Goal: Download file/media

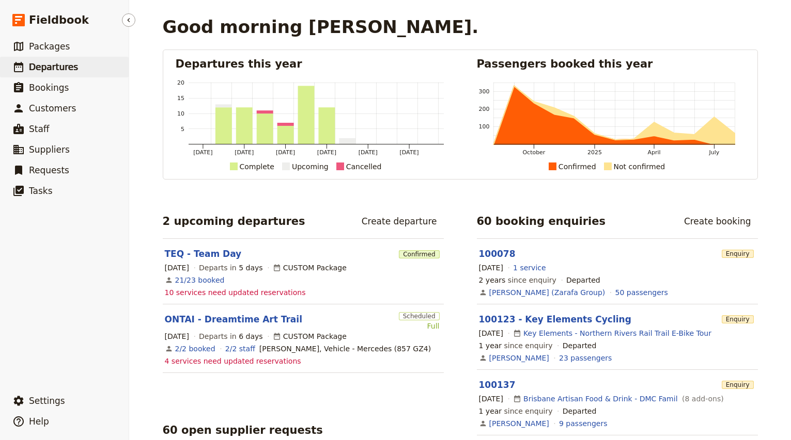
click at [45, 67] on span "Departures" at bounding box center [53, 67] width 49 height 10
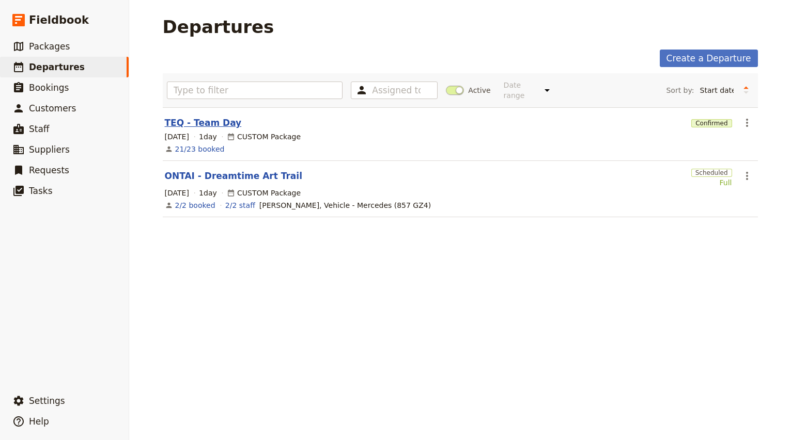
click at [204, 117] on link "TEQ - Team Day" at bounding box center [203, 123] width 77 height 12
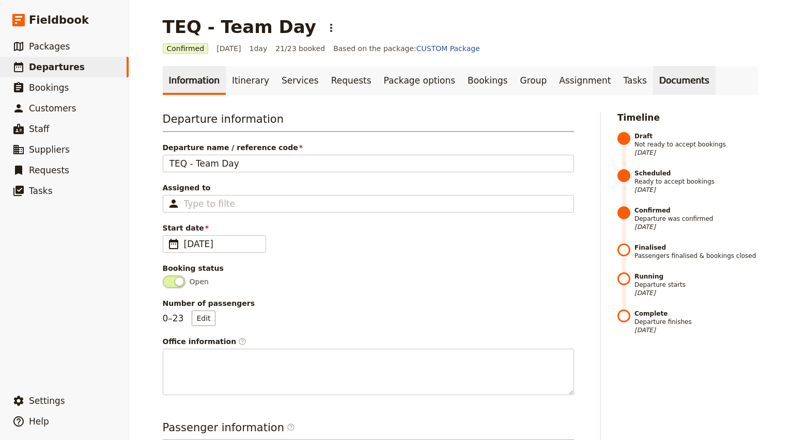
click at [653, 75] on link "Documents" at bounding box center [684, 80] width 62 height 29
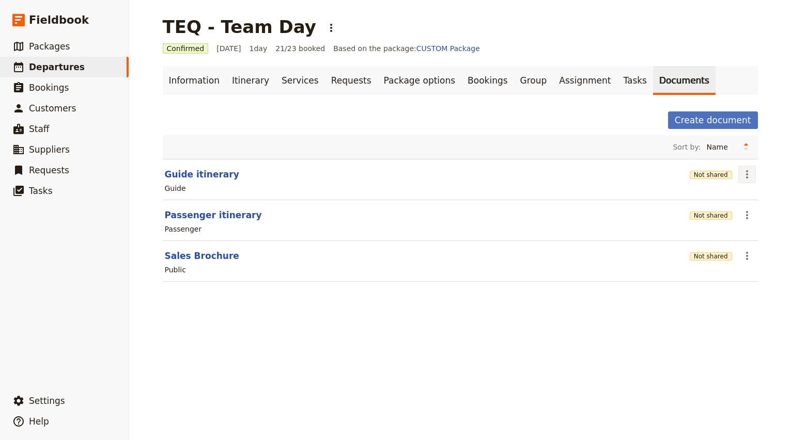
click at [749, 179] on icon "Actions" at bounding box center [746, 174] width 12 height 12
click at [738, 193] on span "Share" at bounding box center [717, 197] width 62 height 10
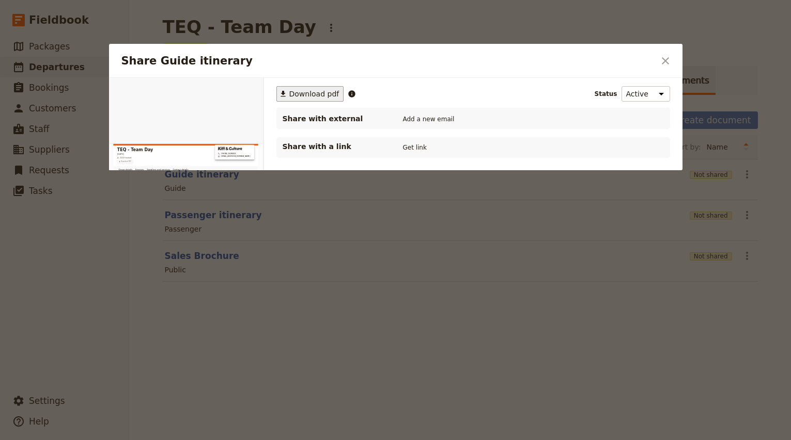
click at [310, 90] on span "Download pdf" at bounding box center [314, 94] width 50 height 10
